Goal: Complete application form: Complete application form

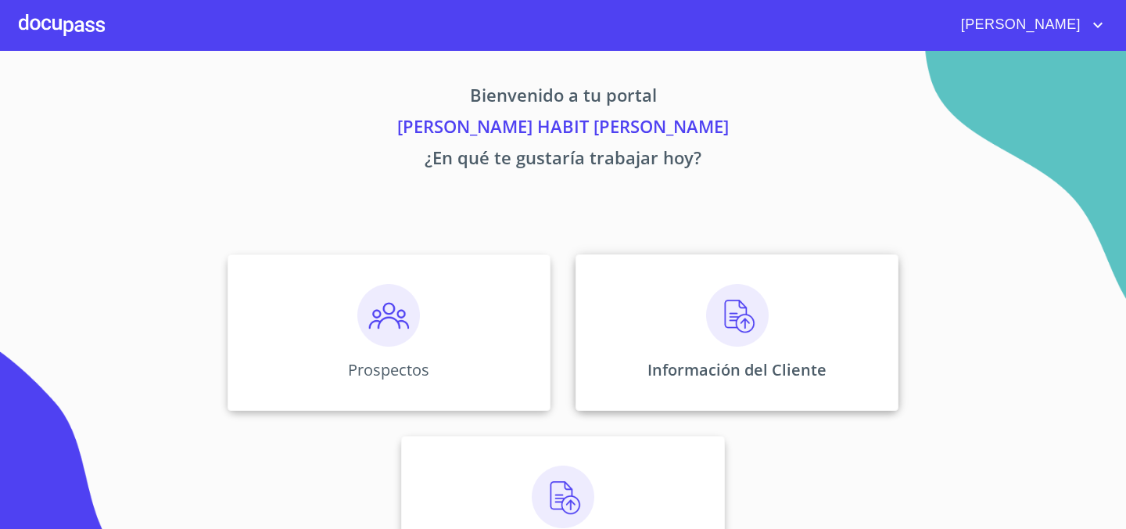
click at [676, 345] on div "Información del Cliente" at bounding box center [737, 332] width 323 height 156
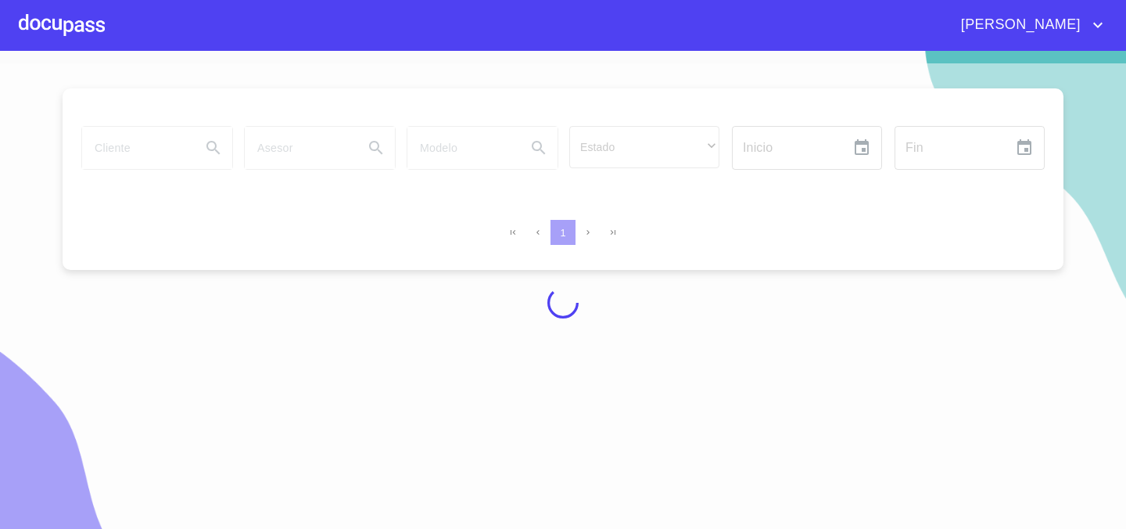
click at [88, 30] on div at bounding box center [62, 25] width 86 height 50
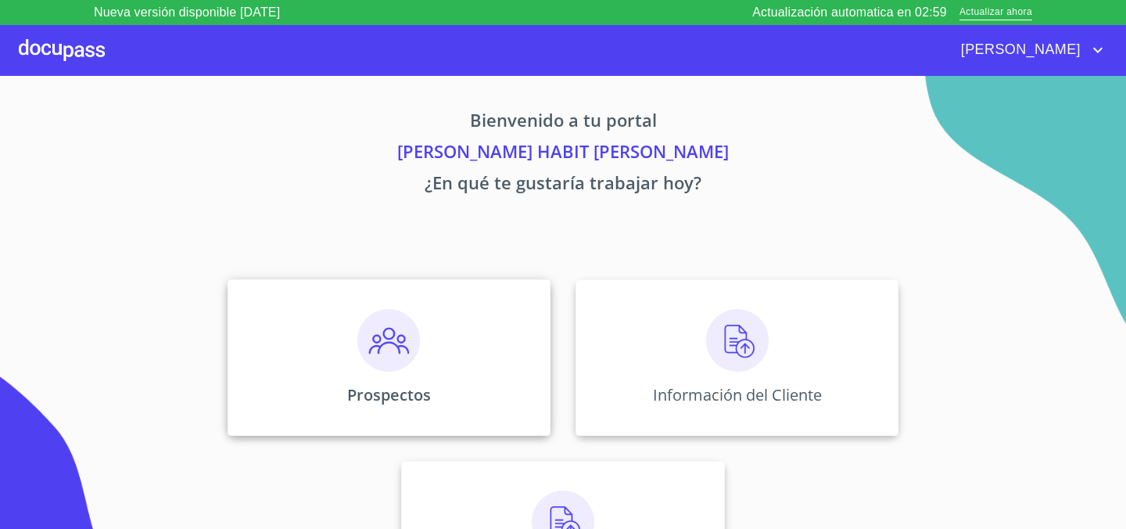
click at [358, 353] on img at bounding box center [388, 340] width 63 height 63
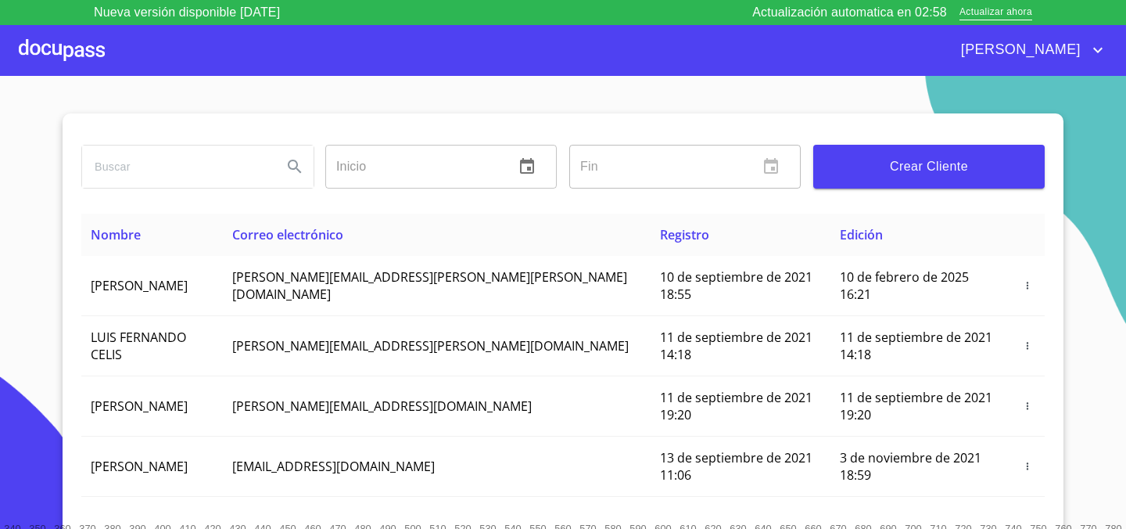
click at [81, 68] on div at bounding box center [62, 50] width 86 height 50
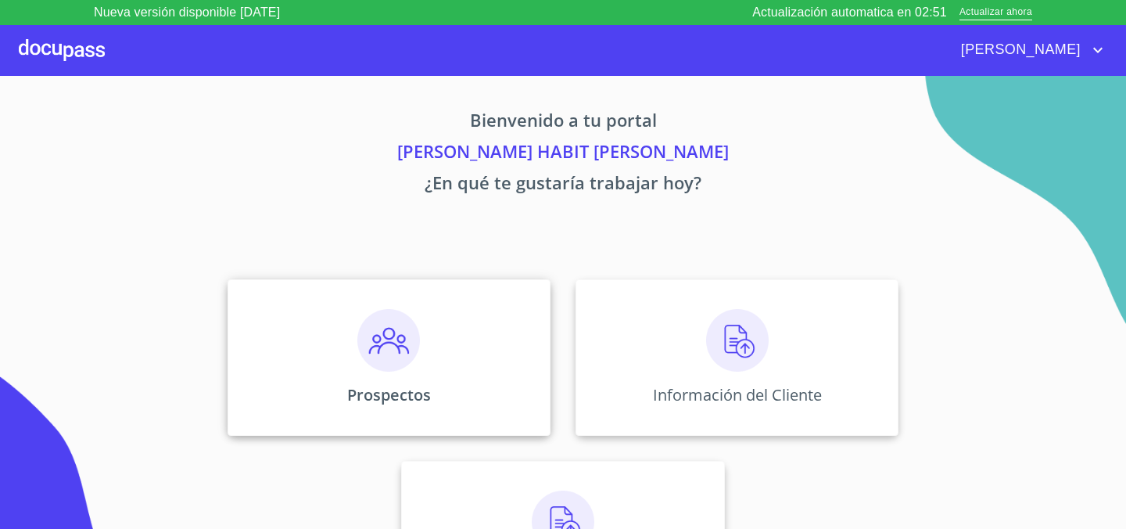
click at [364, 356] on img at bounding box center [388, 340] width 63 height 63
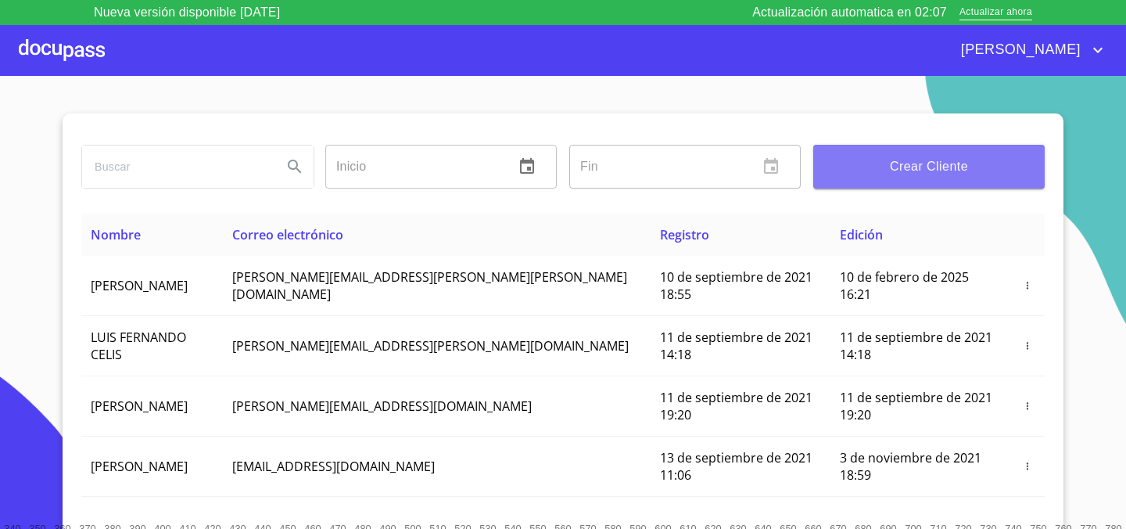
click at [867, 160] on span "Crear Cliente" at bounding box center [929, 167] width 206 height 22
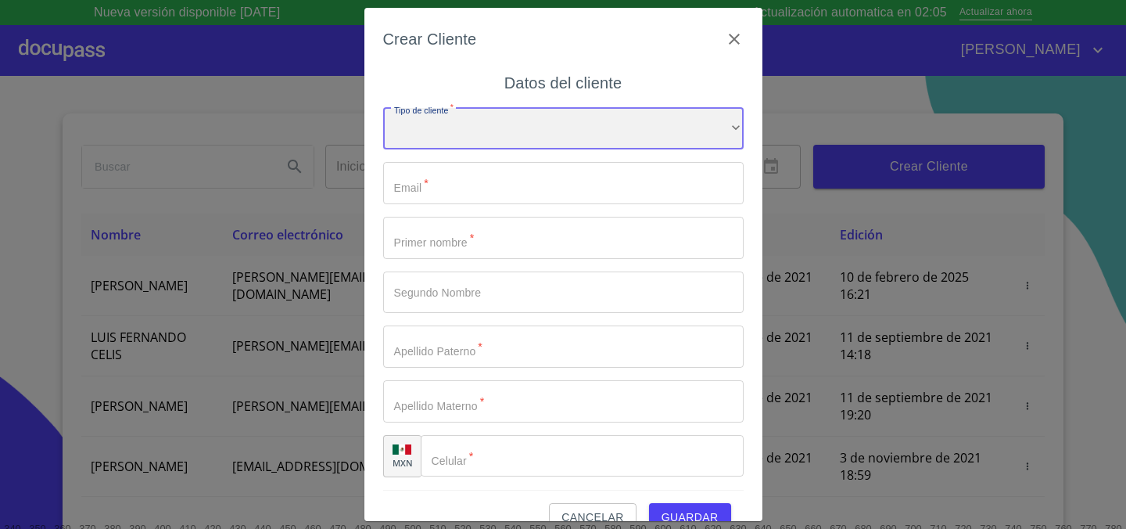
click at [542, 110] on div "​" at bounding box center [563, 129] width 361 height 42
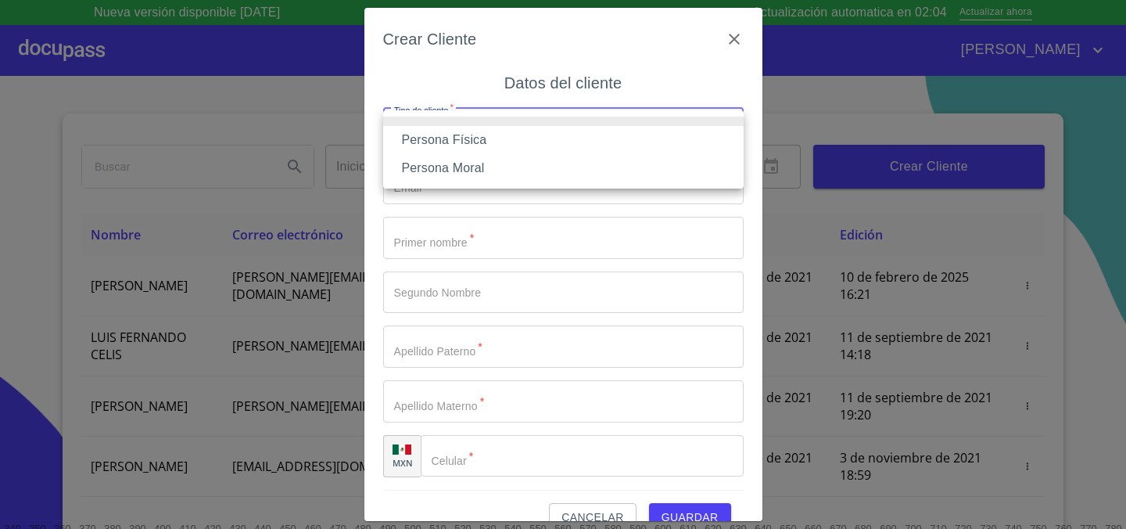
click at [537, 140] on li "Persona Física" at bounding box center [563, 140] width 361 height 28
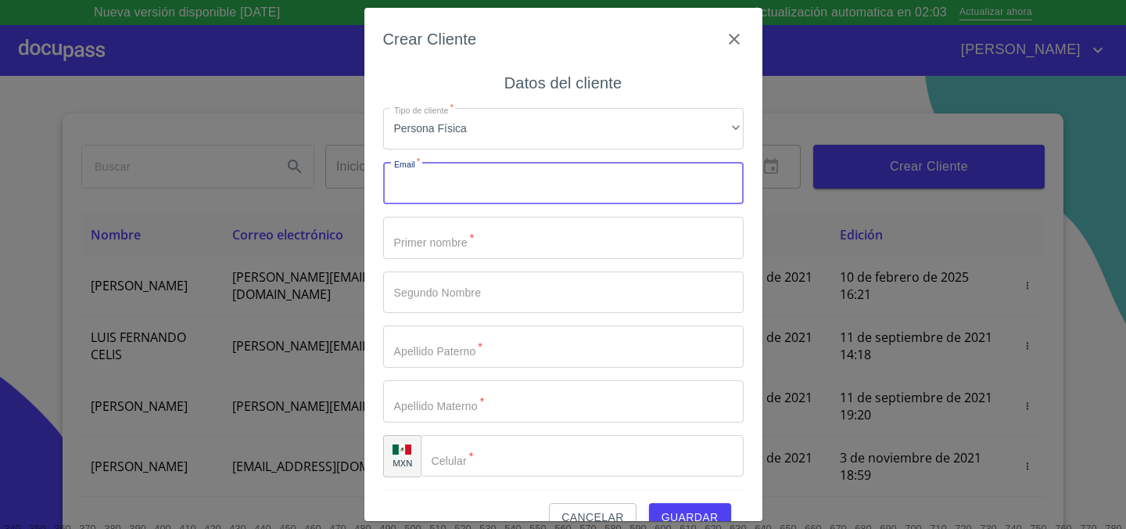
click at [522, 187] on input "Tipo de cliente   *" at bounding box center [563, 183] width 361 height 42
type input "M"
type input "[EMAIL_ADDRESS][DOMAIN_NAME]"
click at [569, 236] on input "Tipo de cliente   *" at bounding box center [563, 238] width 361 height 42
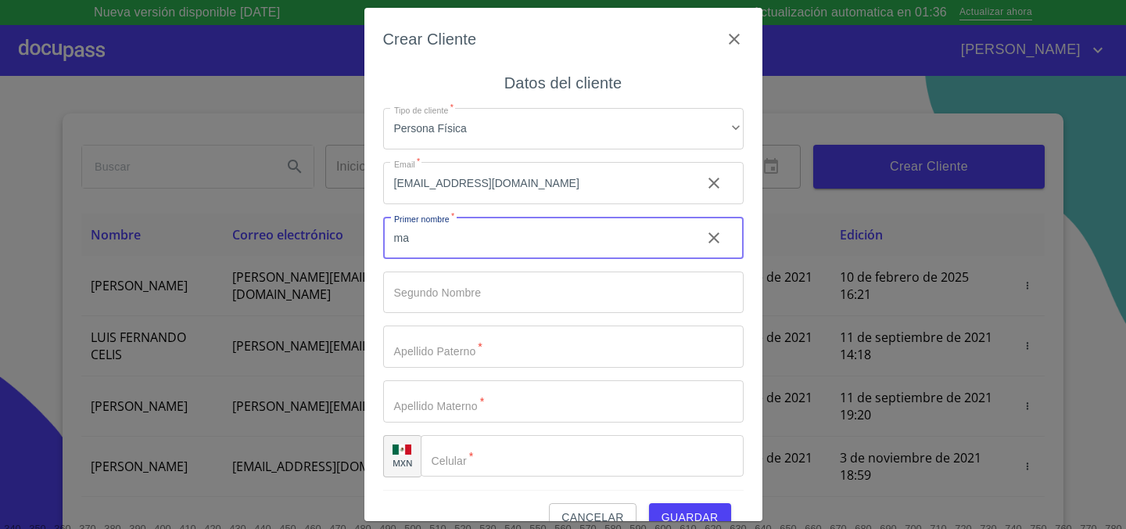
type input "m"
type input "[PERSON_NAME]"
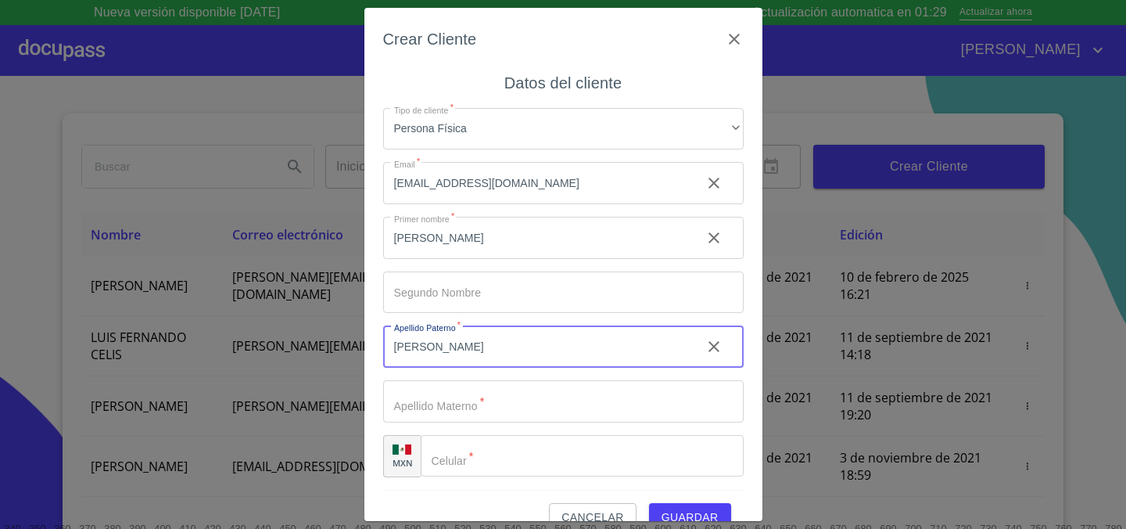
type input "[PERSON_NAME]"
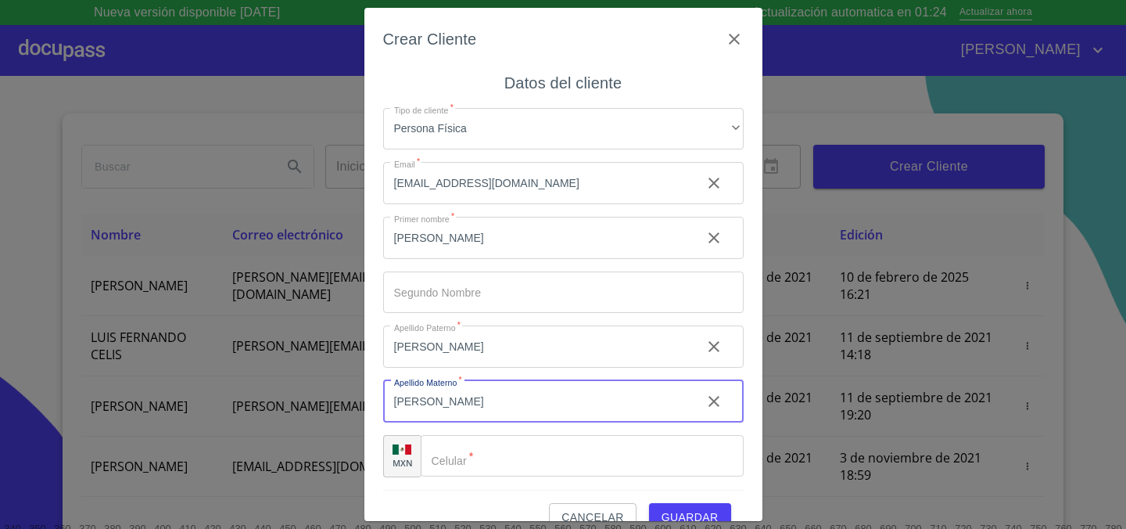
scroll to position [29, 0]
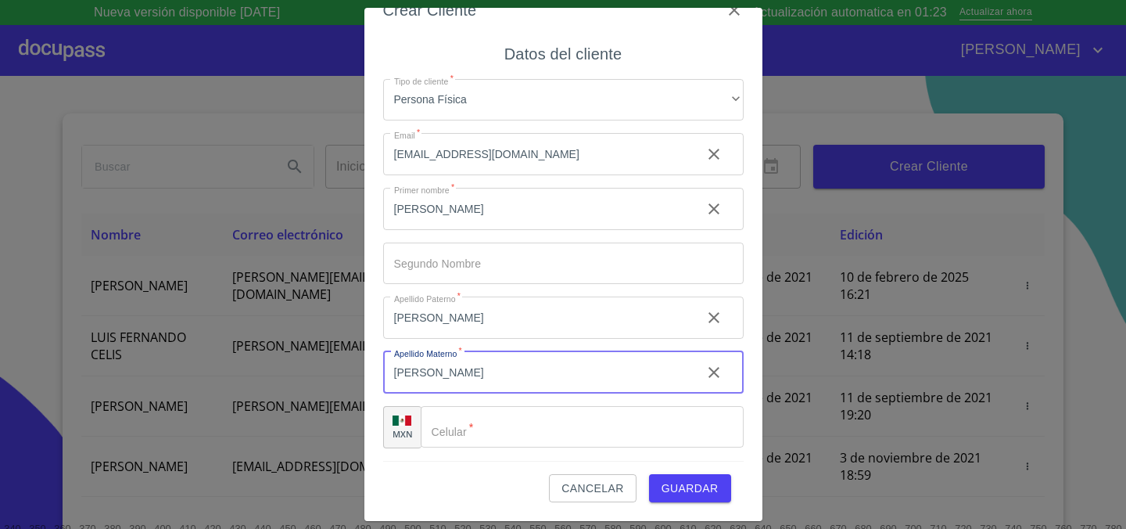
type input "[PERSON_NAME]"
click at [511, 420] on input "Tipo de cliente   *" at bounding box center [582, 427] width 323 height 42
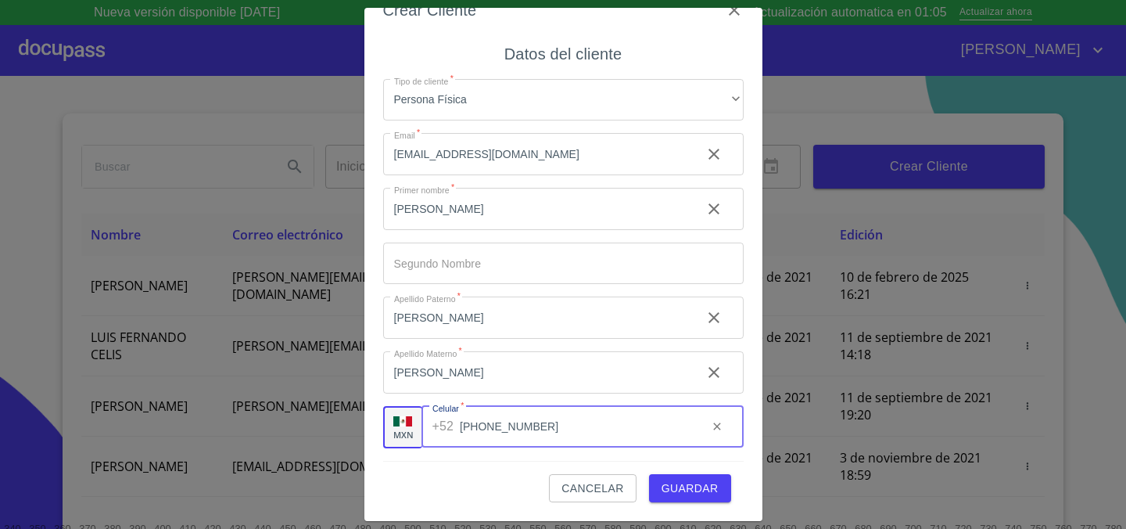
type input "[PHONE_NUMBER]"
click at [704, 486] on span "Guardar" at bounding box center [690, 489] width 57 height 20
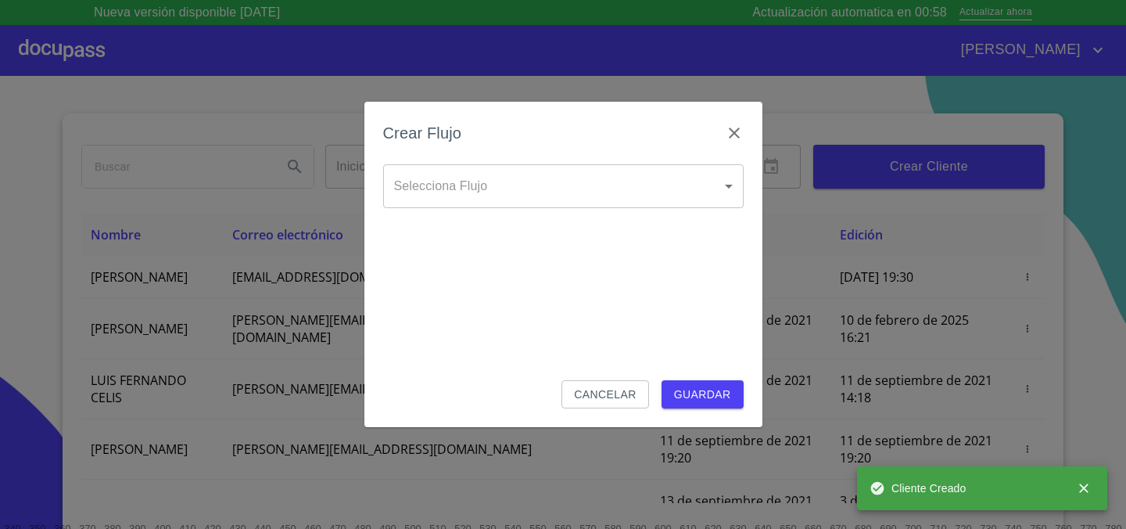
click at [647, 199] on body "Nueva versión disponible [DATE] Actualización automatica en 00:58 Actualizar ah…" at bounding box center [563, 264] width 1126 height 529
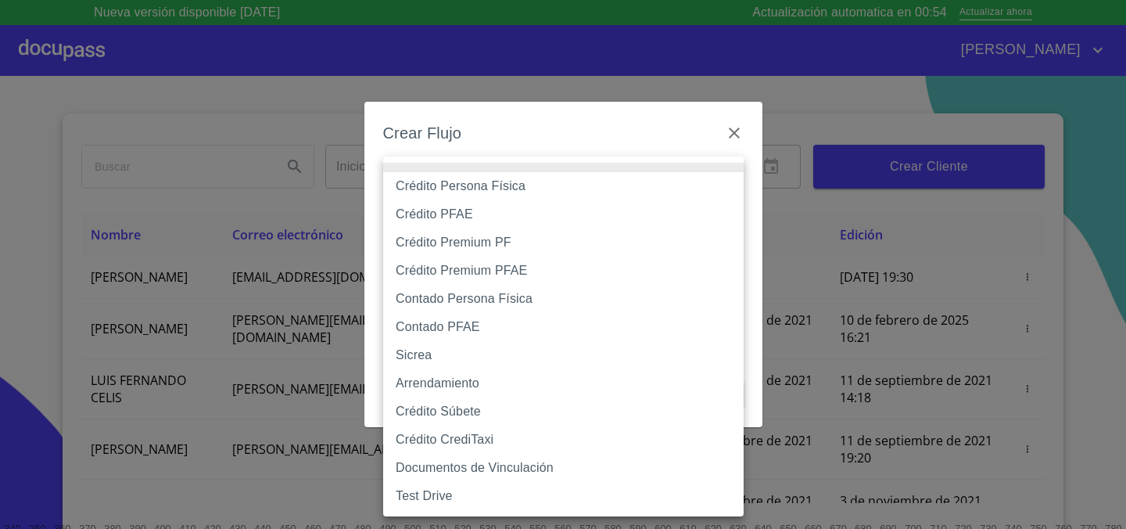
click at [614, 188] on li "Crédito Persona Física" at bounding box center [563, 186] width 361 height 28
type input "6009fb3c7d1714eb8809aa97"
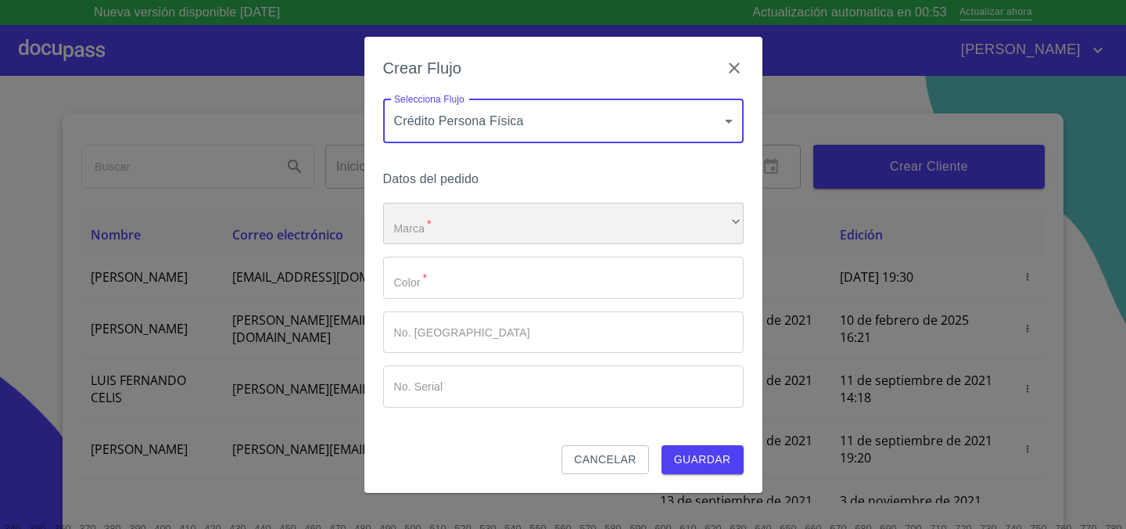
click at [598, 224] on div "​" at bounding box center [563, 224] width 361 height 42
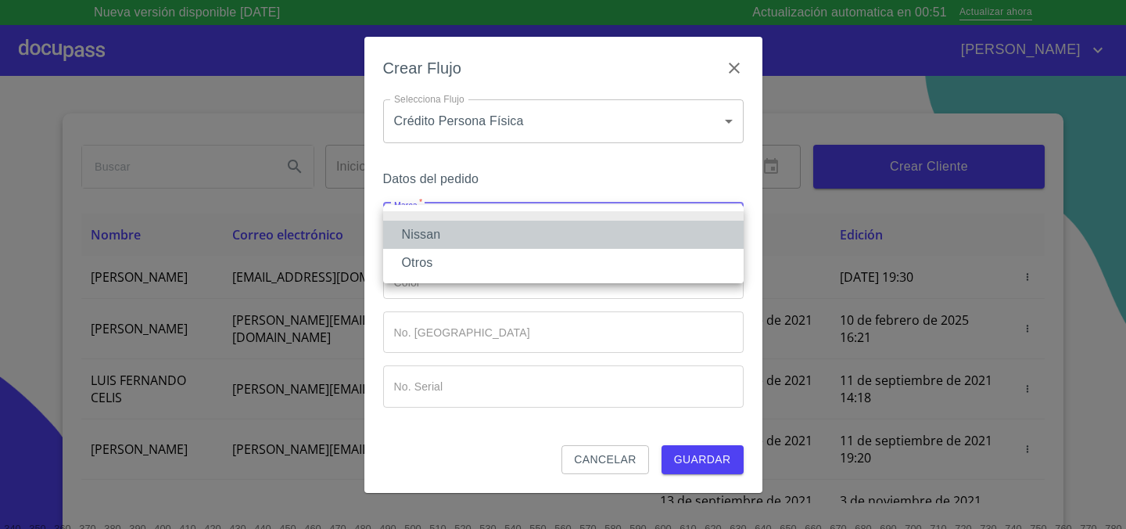
click at [547, 236] on li "Nissan" at bounding box center [563, 235] width 361 height 28
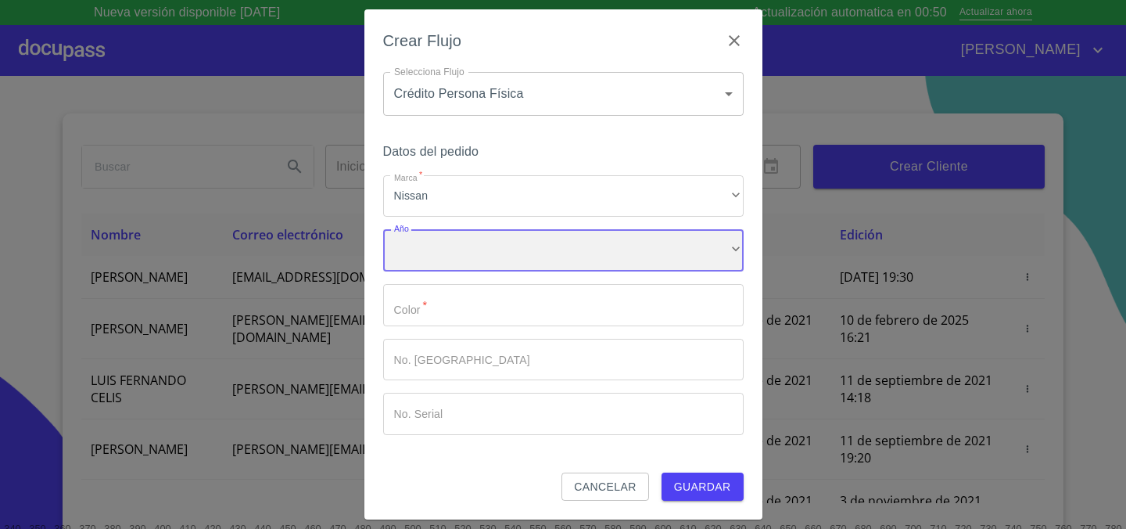
click at [540, 250] on div "​" at bounding box center [563, 250] width 361 height 42
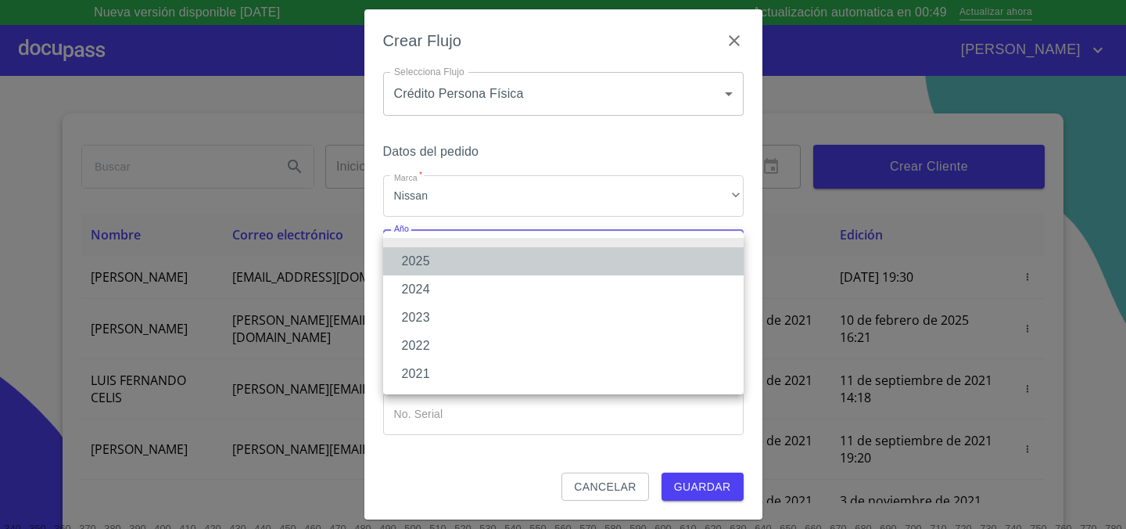
click at [540, 250] on li "2025" at bounding box center [563, 261] width 361 height 28
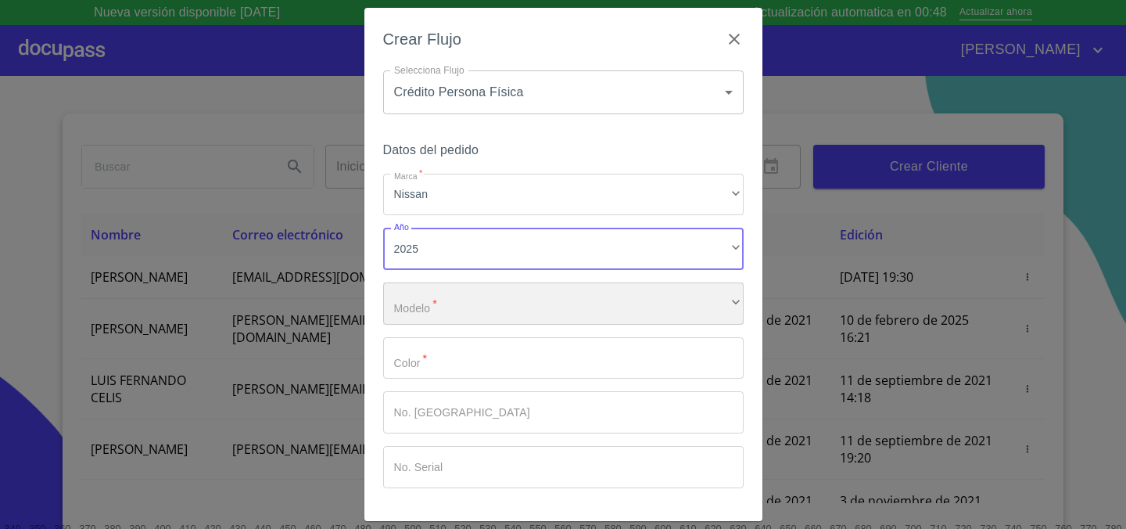
click at [522, 315] on div "​" at bounding box center [563, 303] width 361 height 42
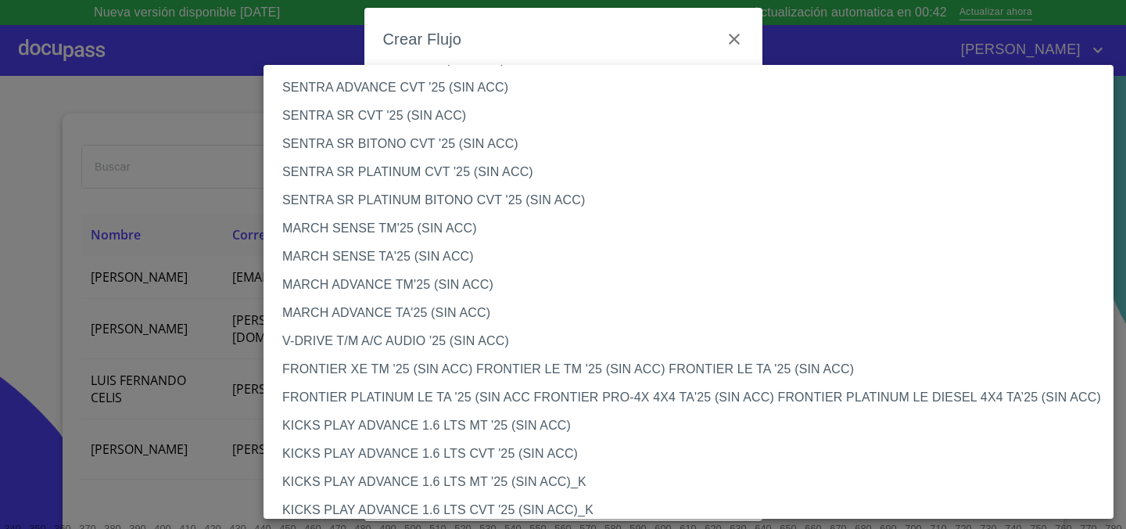
scroll to position [982, 0]
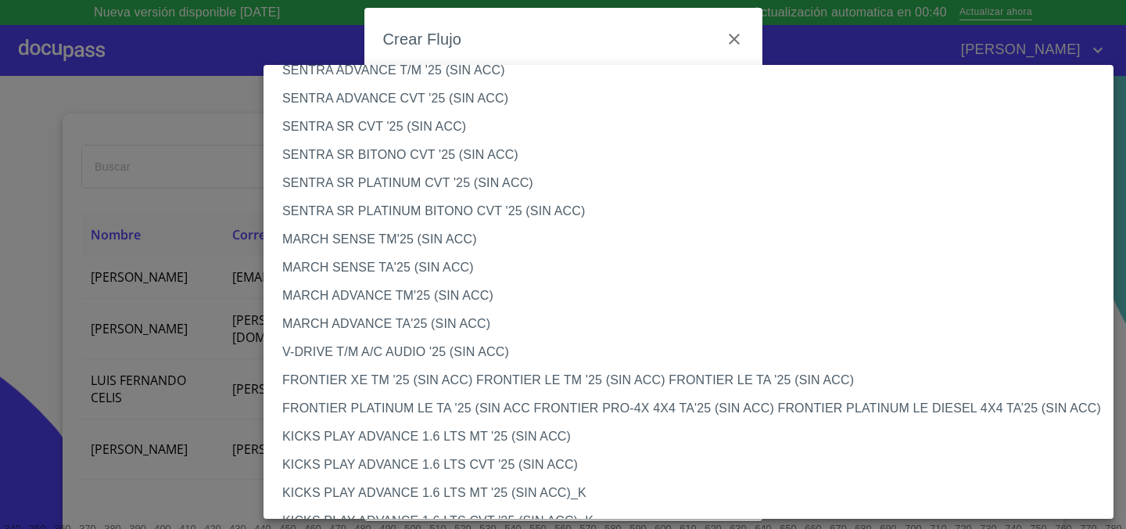
click at [483, 269] on li "MARCH SENSE TA'25 (SIN ACC)" at bounding box center [689, 267] width 850 height 28
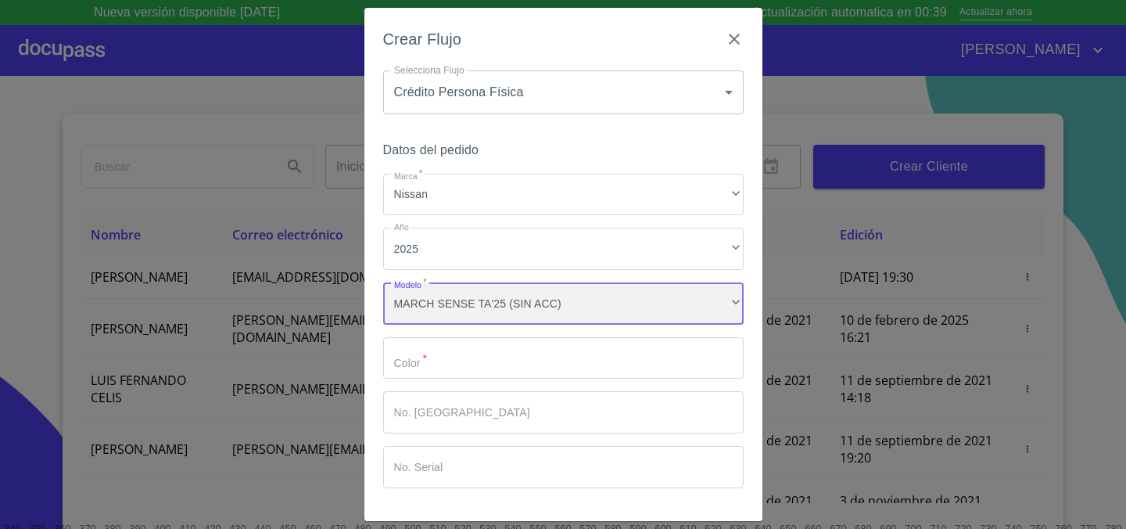
click at [519, 296] on div "MARCH SENSE TA'25 (SIN ACC)" at bounding box center [563, 303] width 361 height 42
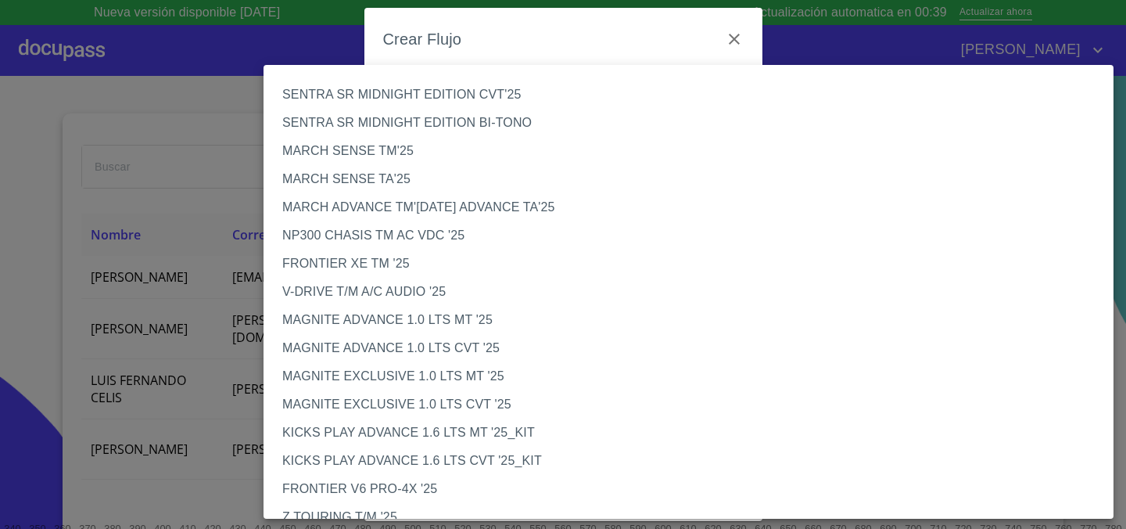
scroll to position [957, 0]
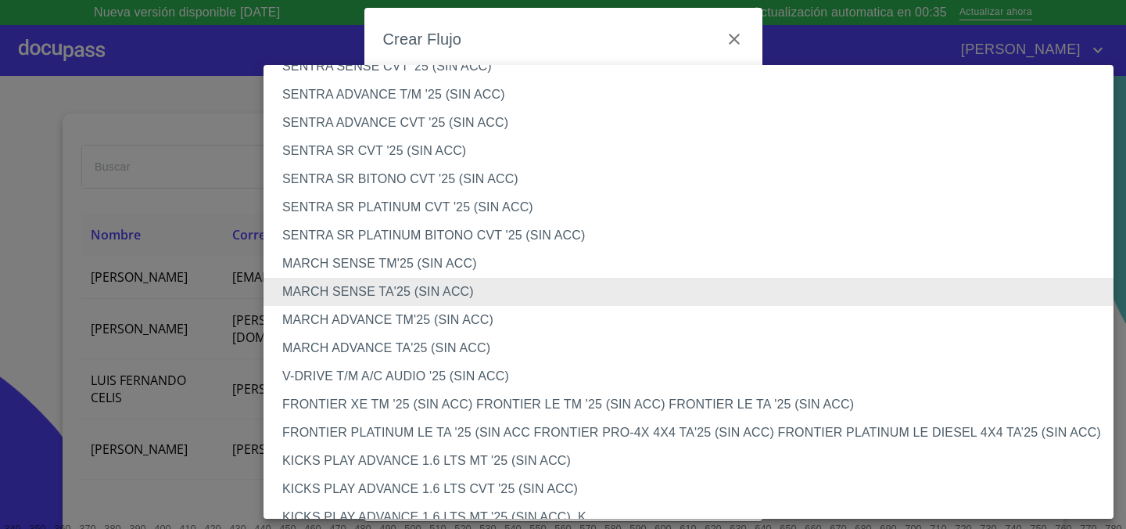
click at [182, 340] on div at bounding box center [563, 264] width 1126 height 529
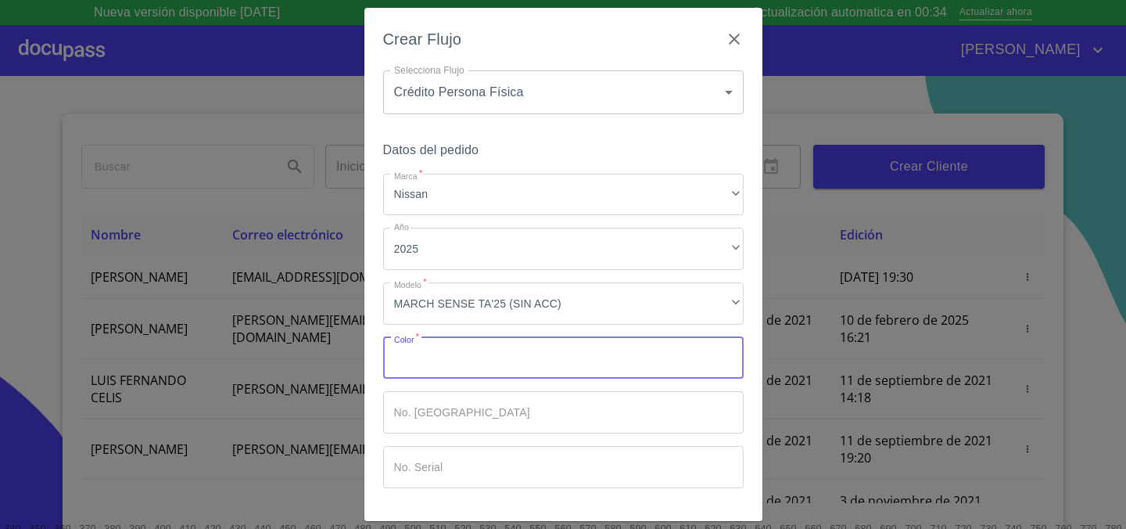
click at [524, 357] on input "Marca   *" at bounding box center [563, 358] width 361 height 42
type input "BLANCO"
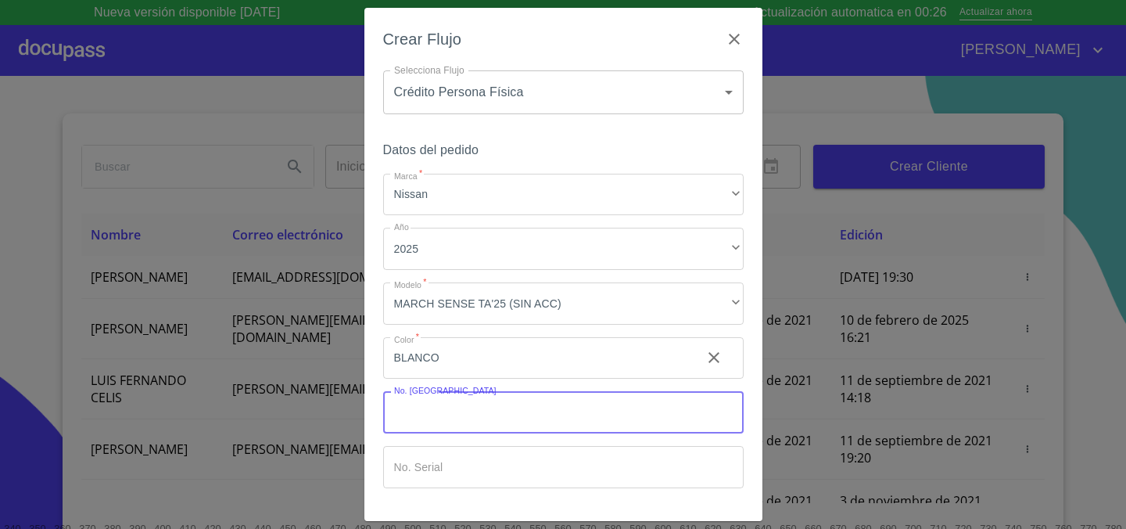
click at [488, 415] on input "Marca   *" at bounding box center [563, 412] width 361 height 42
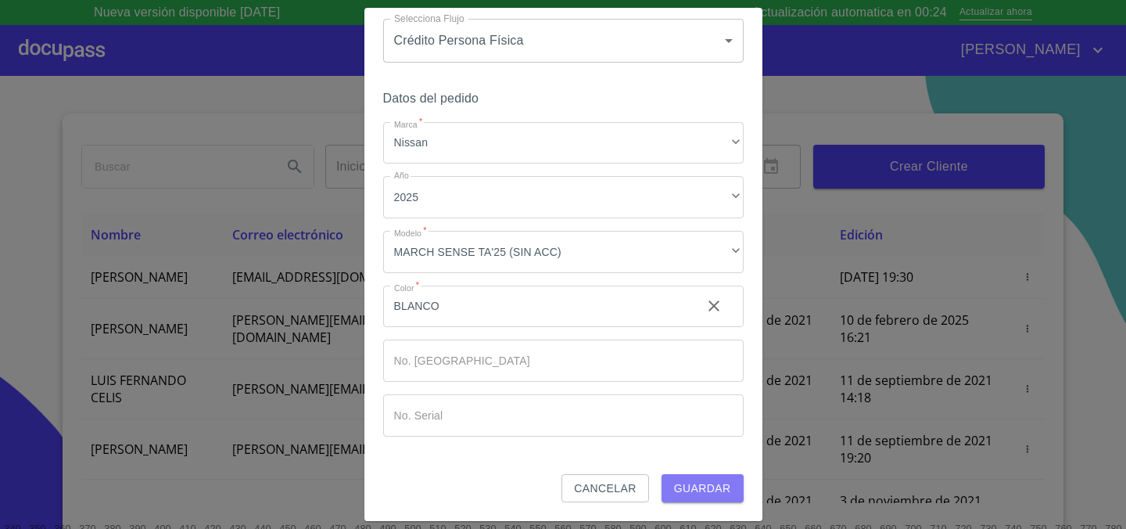
click at [733, 501] on button "Guardar" at bounding box center [703, 488] width 82 height 29
